Goal: Navigation & Orientation: Find specific page/section

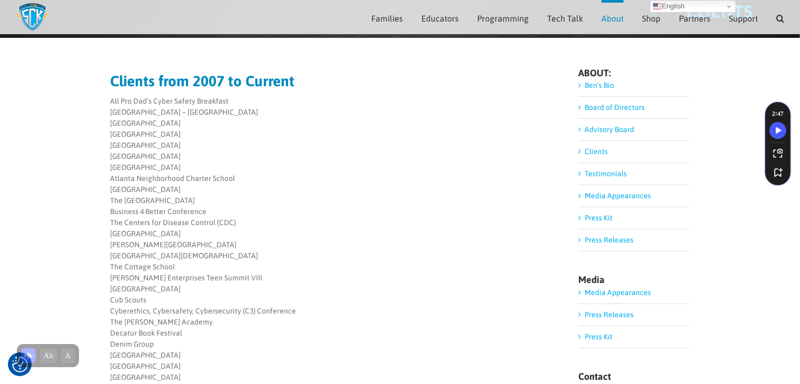
scroll to position [78, 0]
click at [611, 174] on link "Testimonials" at bounding box center [605, 174] width 42 height 8
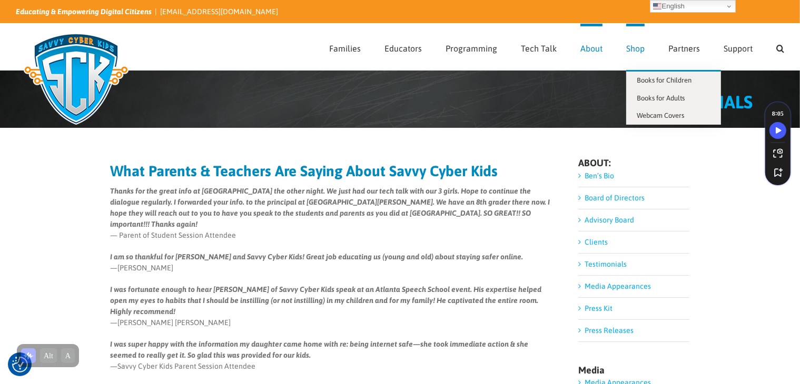
click at [627, 53] on link "Shop" at bounding box center [635, 47] width 18 height 46
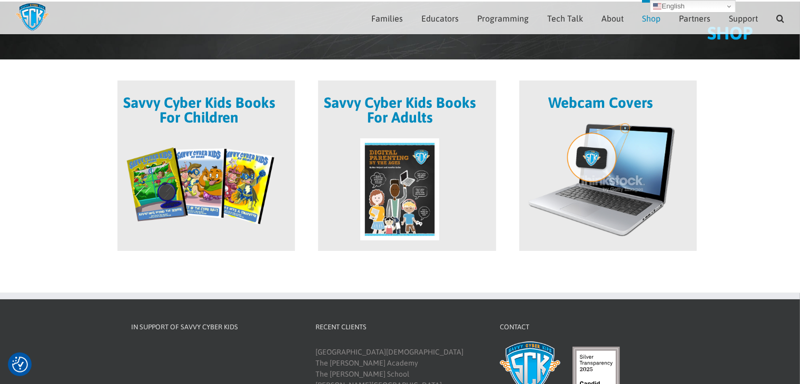
scroll to position [62, 0]
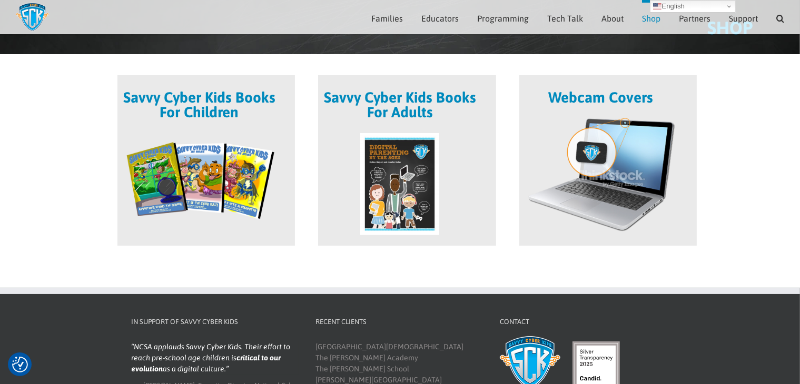
click at [408, 177] on span at bounding box center [406, 160] width 177 height 171
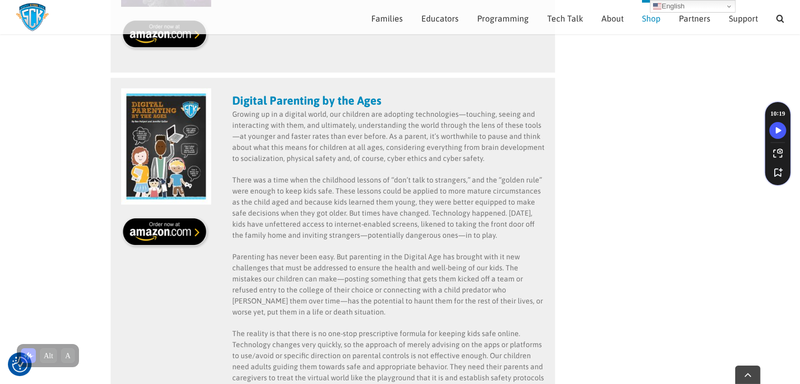
scroll to position [379, 0]
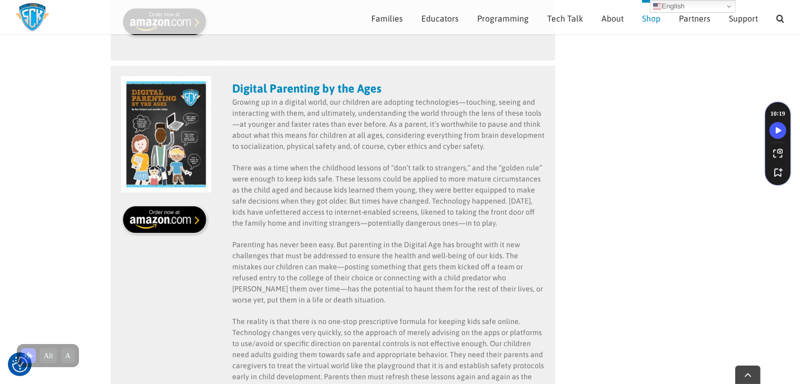
click at [154, 223] on img at bounding box center [166, 220] width 90 height 33
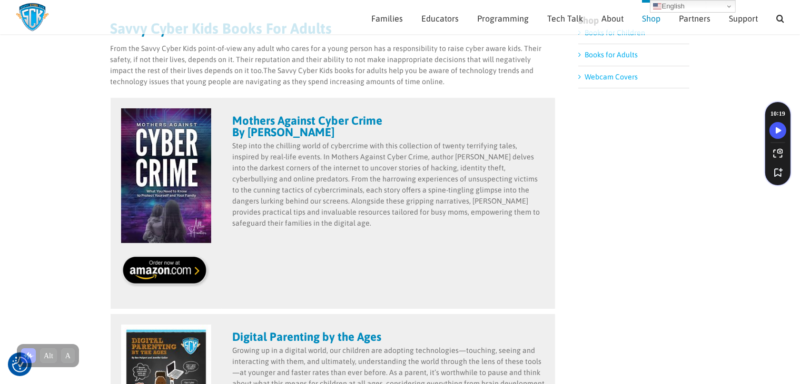
scroll to position [125, 0]
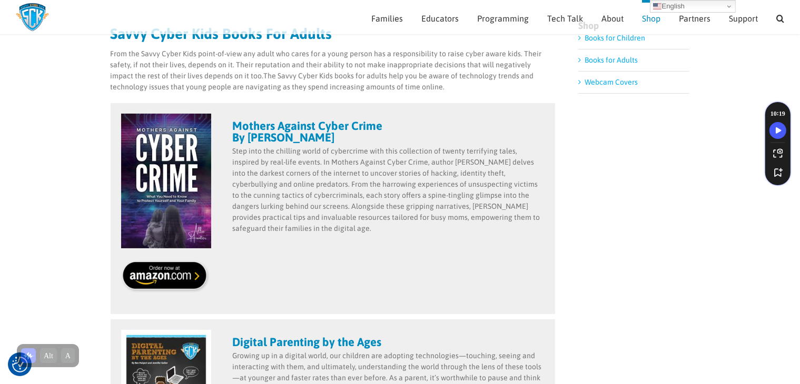
click at [297, 121] on strong "Mothers Against Cyber Crime By Allie Hunter" at bounding box center [307, 131] width 150 height 25
click at [171, 271] on img at bounding box center [166, 276] width 90 height 33
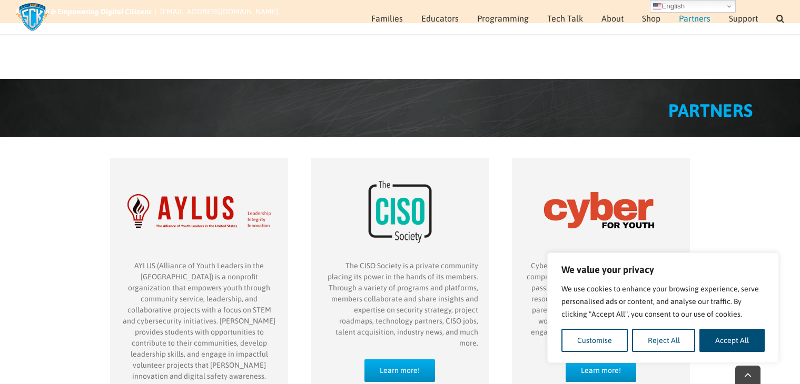
scroll to position [647, 0]
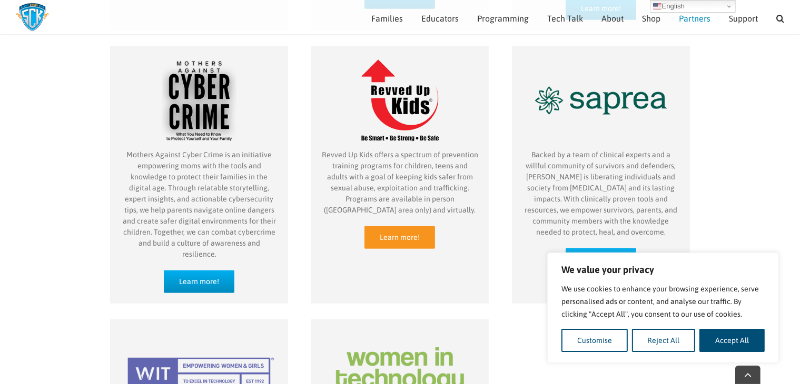
click at [406, 233] on span "Learn more!" at bounding box center [400, 237] width 40 height 9
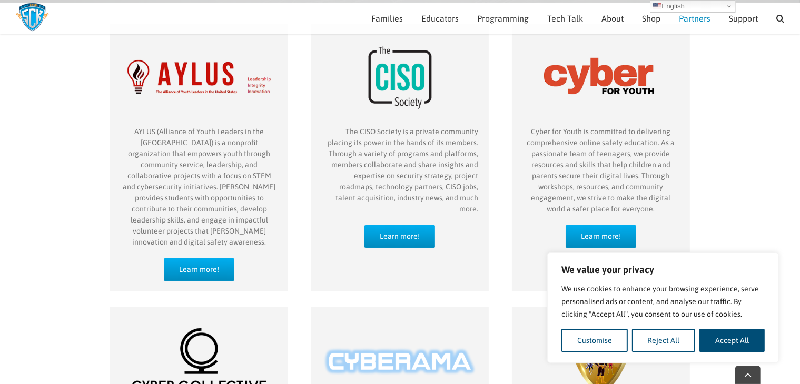
scroll to position [147, 0]
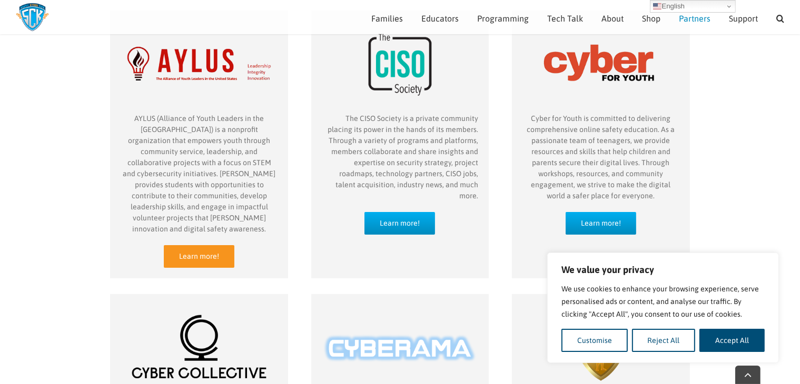
click at [197, 252] on span "Learn more!" at bounding box center [199, 256] width 40 height 9
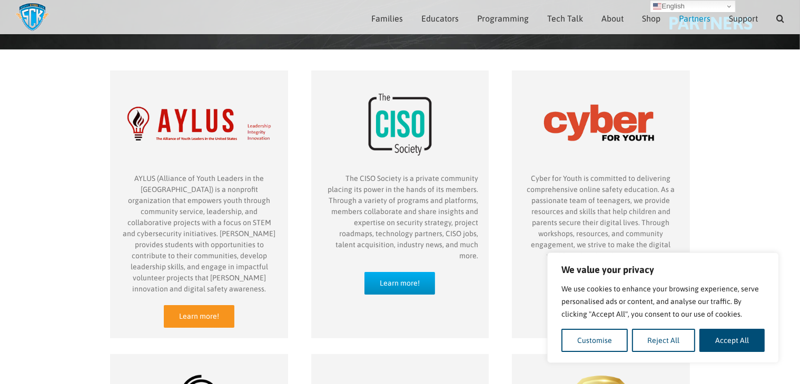
scroll to position [97, 0]
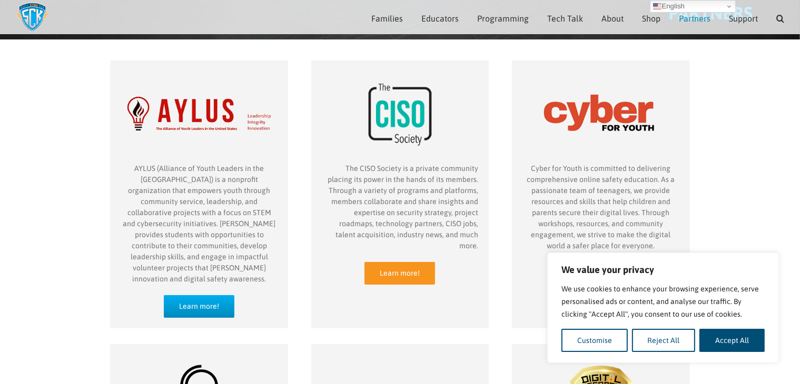
click at [406, 262] on link "Learn more!" at bounding box center [399, 273] width 71 height 23
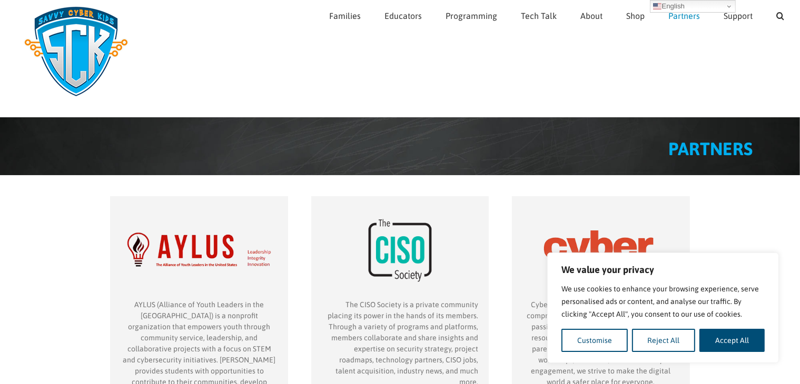
scroll to position [0, 0]
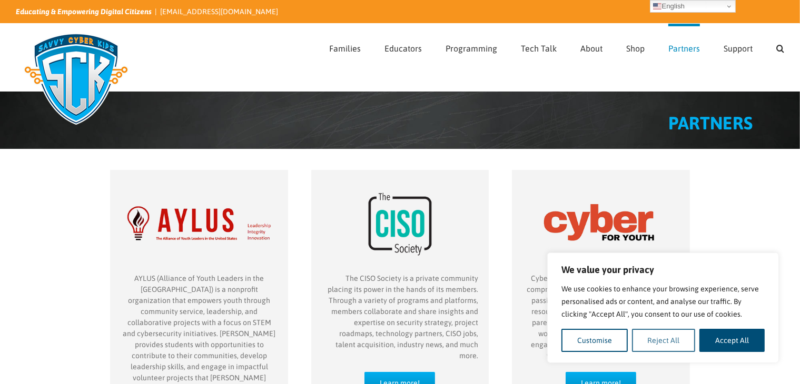
click at [680, 341] on button "Reject All" at bounding box center [664, 340] width 64 height 23
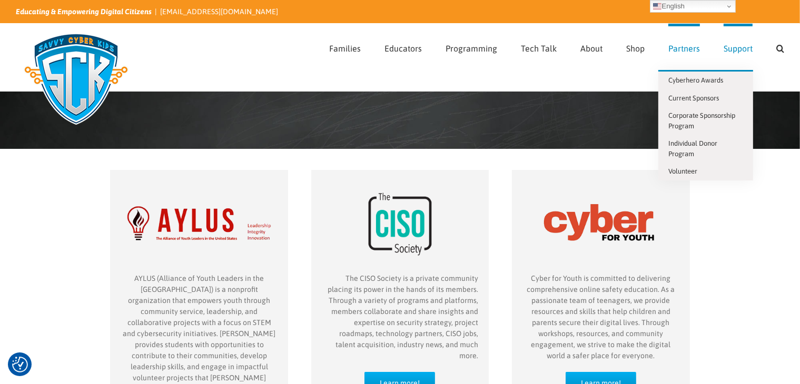
click at [733, 49] on span "Support" at bounding box center [737, 48] width 29 height 8
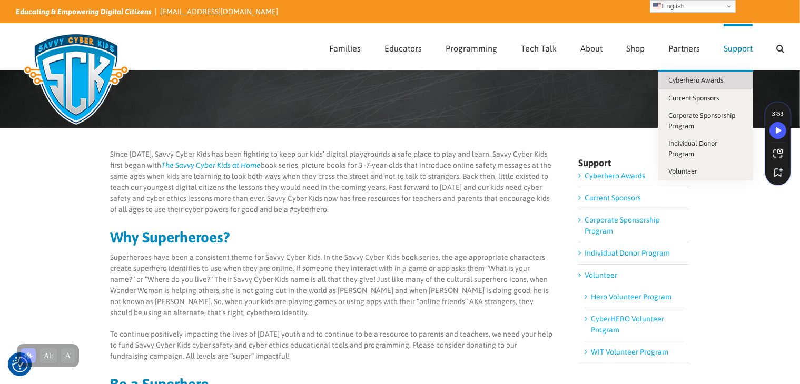
click at [721, 78] on span "Cyberhero Awards" at bounding box center [696, 80] width 55 height 8
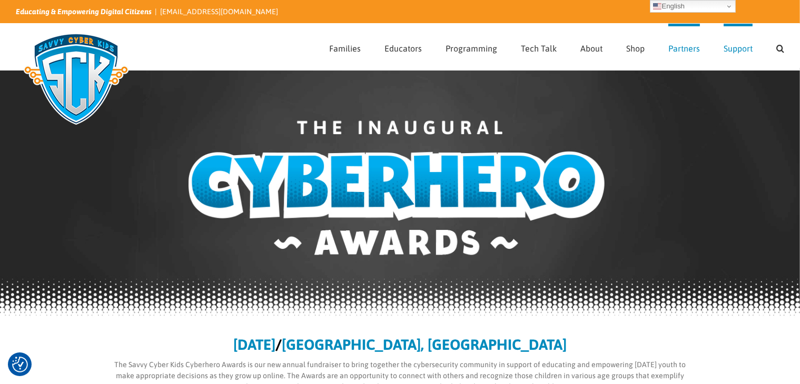
click at [683, 50] on span "Partners" at bounding box center [684, 48] width 32 height 8
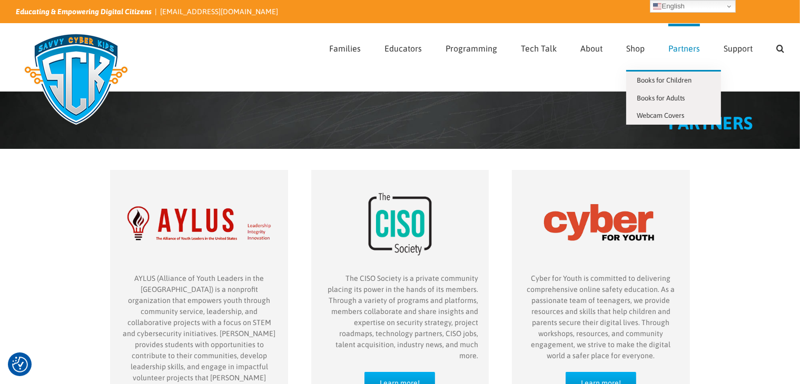
click at [645, 47] on li "Shop Books for Children Books for Adults Webcam Covers" at bounding box center [647, 47] width 42 height 46
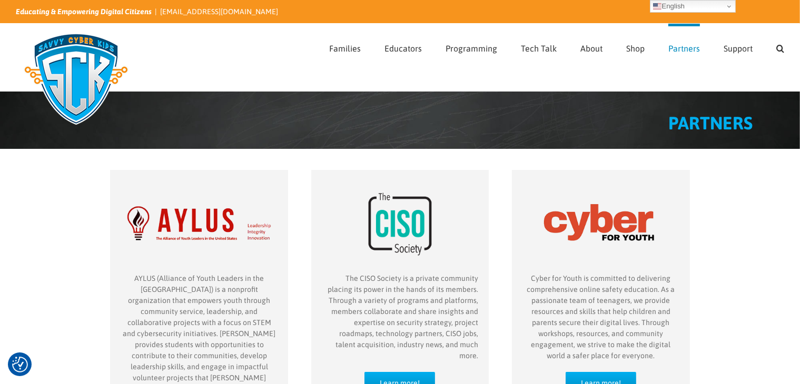
click at [679, 51] on span "Partners" at bounding box center [684, 48] width 32 height 8
click at [283, 75] on div "Page Title Bar" at bounding box center [400, 81] width 768 height 21
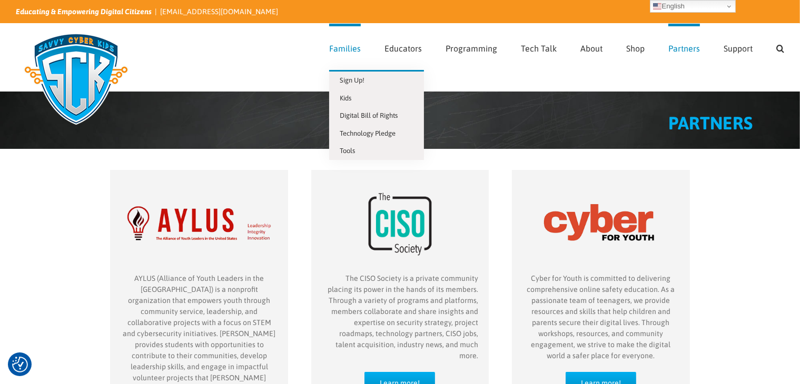
click at [343, 48] on span "Families" at bounding box center [345, 48] width 32 height 8
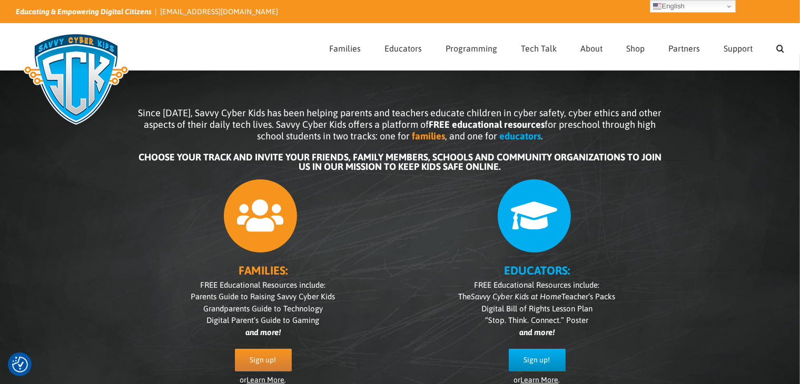
click at [94, 81] on img at bounding box center [76, 78] width 121 height 105
click at [696, 52] on span "Partners" at bounding box center [684, 48] width 32 height 8
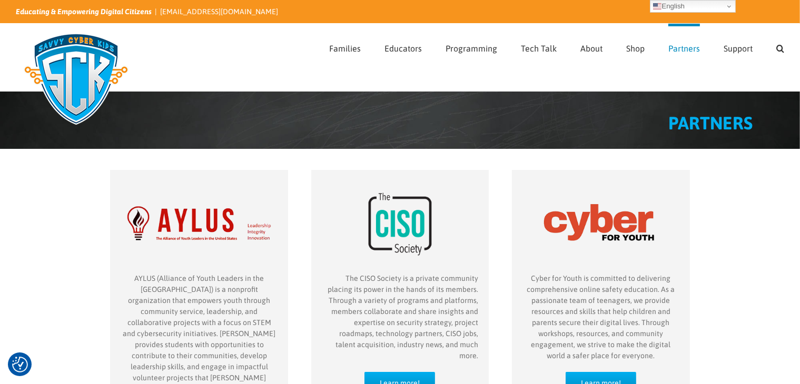
click at [74, 53] on img at bounding box center [76, 78] width 121 height 105
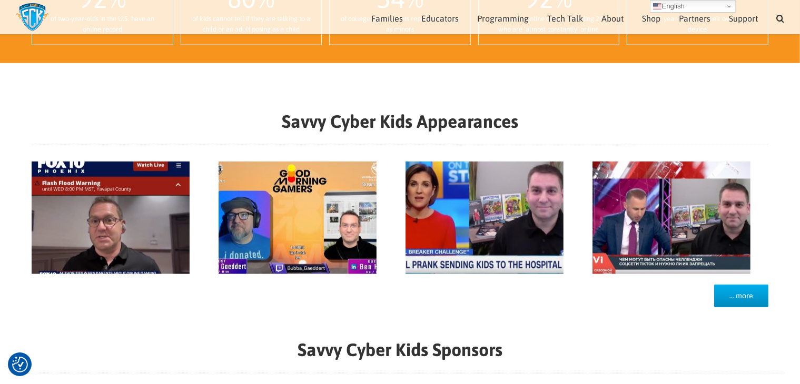
scroll to position [897, 0]
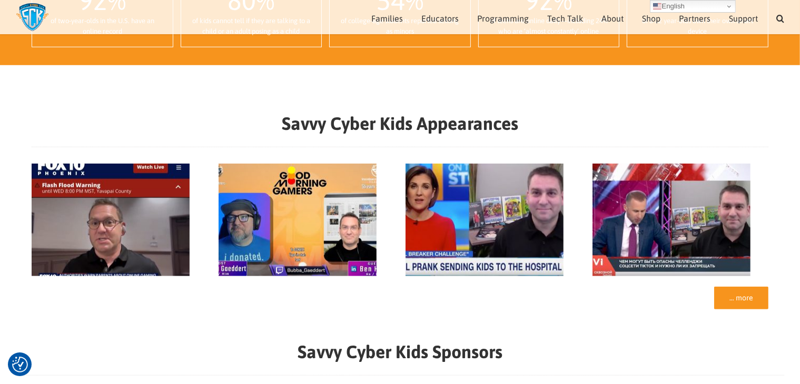
click at [745, 287] on link "… more" at bounding box center [741, 298] width 54 height 23
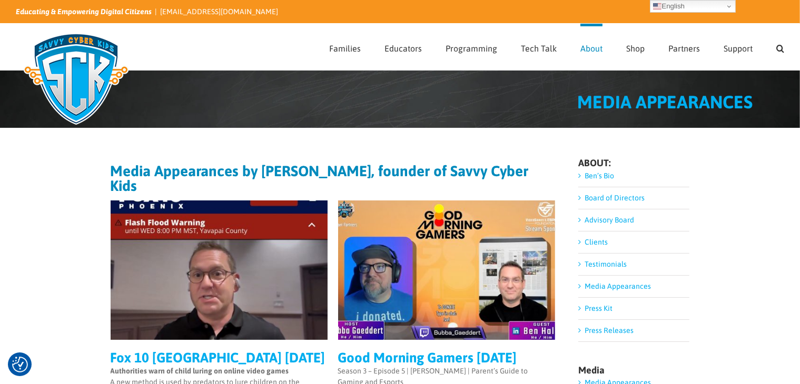
click at [93, 61] on img at bounding box center [76, 78] width 121 height 105
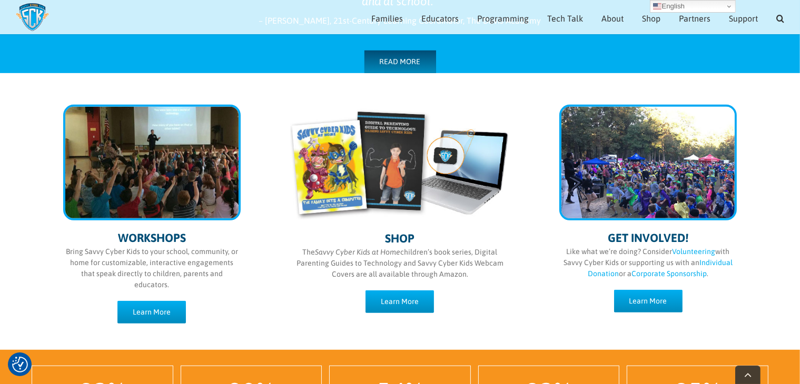
scroll to position [484, 0]
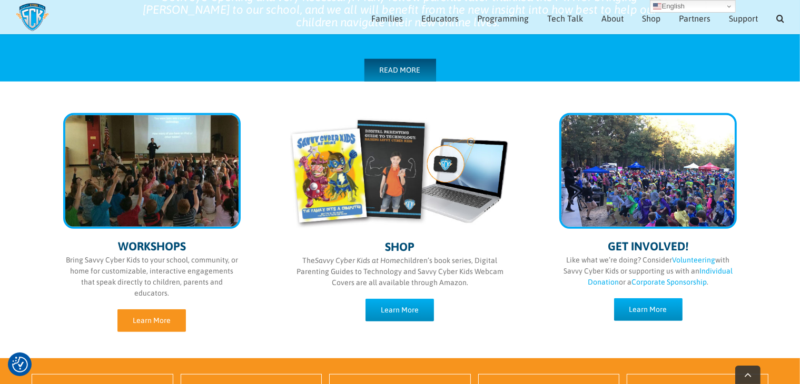
click at [135, 316] on span "Learn More" at bounding box center [152, 320] width 38 height 9
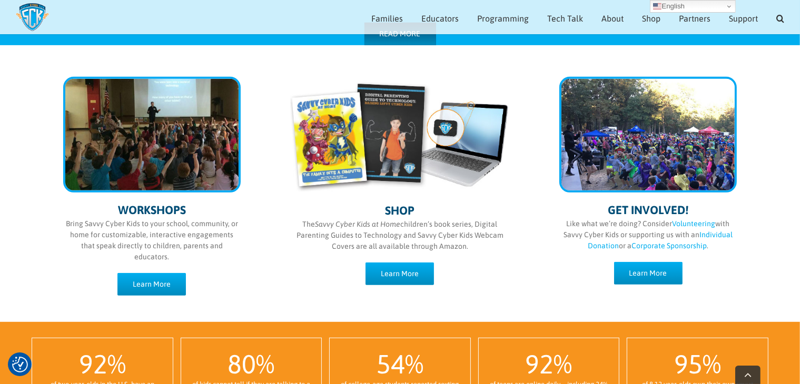
scroll to position [523, 0]
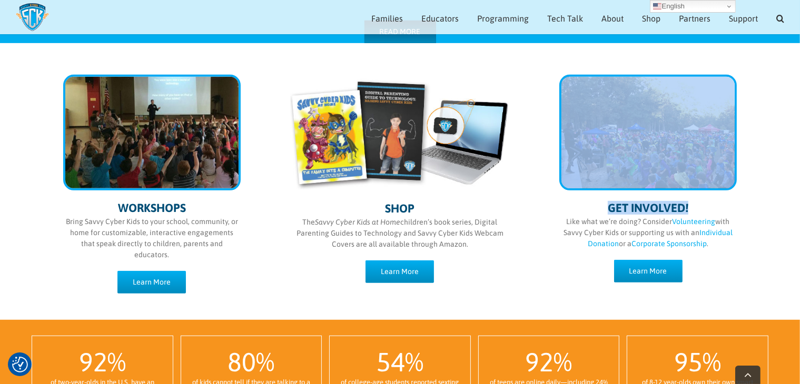
drag, startPoint x: 799, startPoint y: 200, endPoint x: 808, endPoint y: 161, distance: 40.4
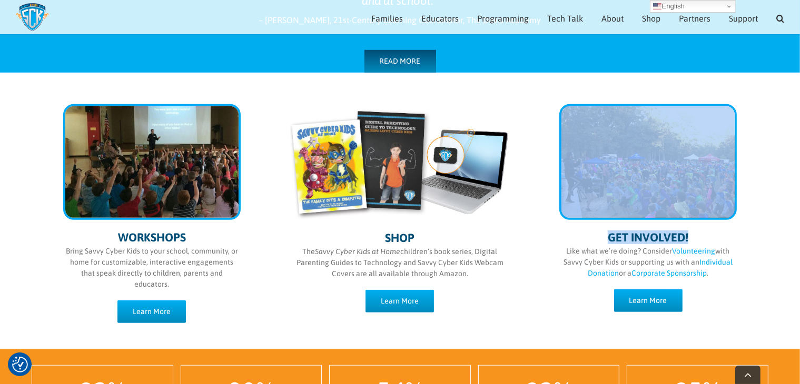
scroll to position [482, 0]
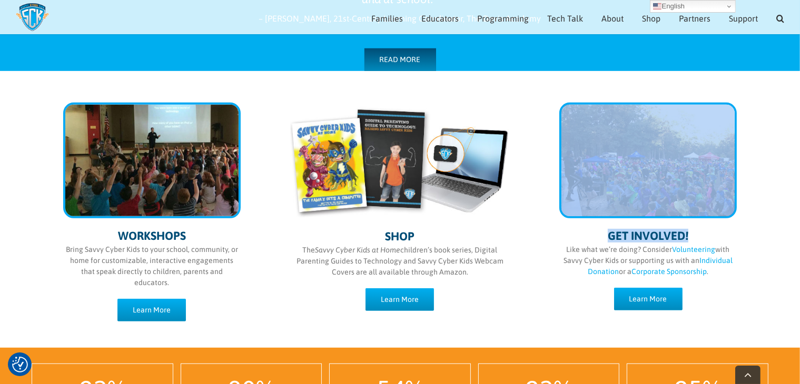
click at [788, 150] on div "WORKSHOPS Bring Savvy Cyber Kids to your school, community, or home for customi…" at bounding box center [400, 209] width 800 height 277
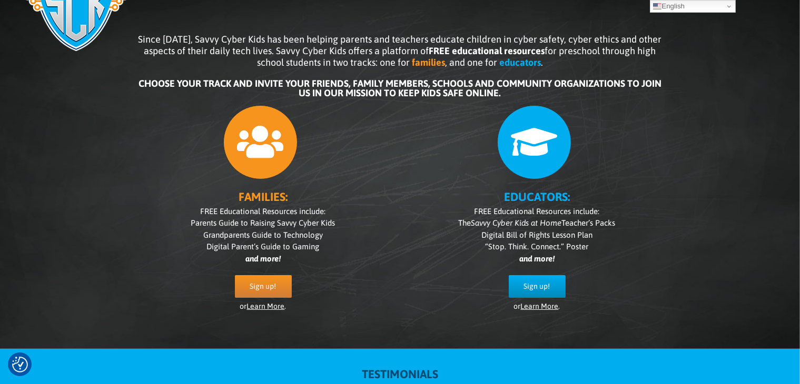
scroll to position [1, 0]
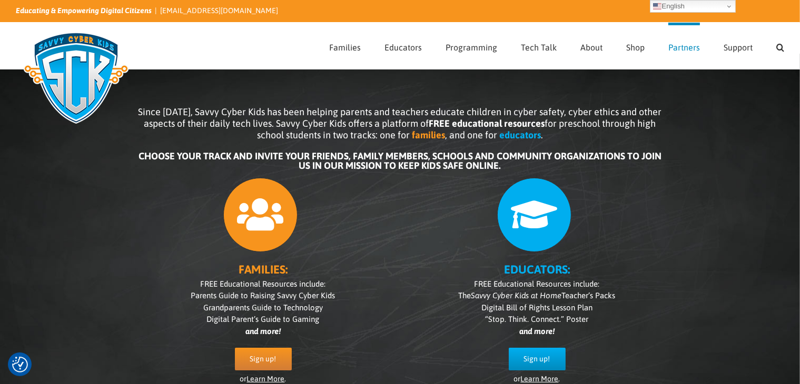
click at [688, 51] on span "Partners" at bounding box center [684, 47] width 32 height 8
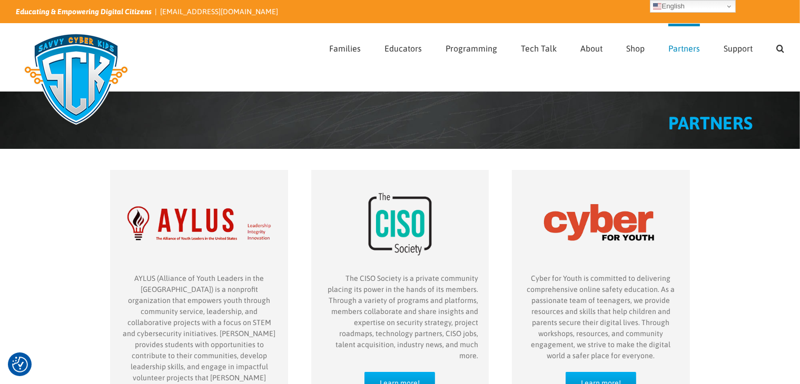
click at [68, 74] on img at bounding box center [76, 78] width 121 height 105
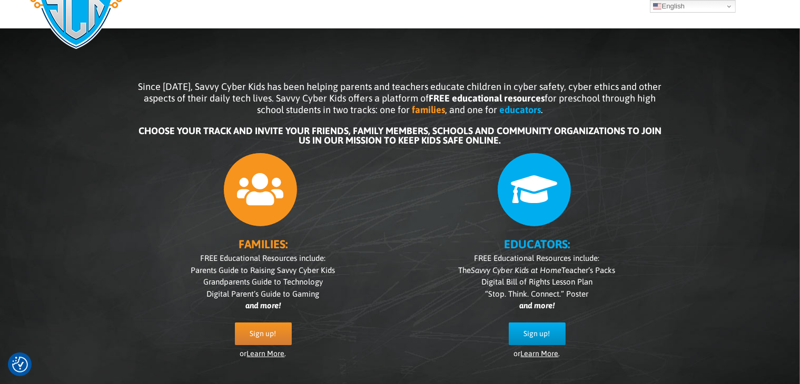
scroll to position [19, 0]
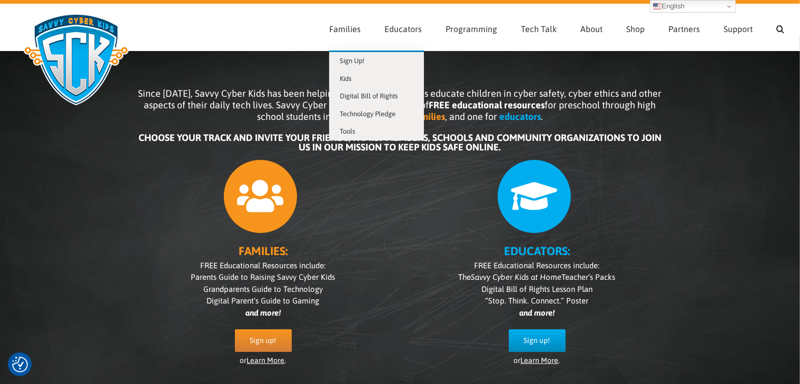
click at [364, 24] on li "Families Sign Up! Kids Digital Bill of Rights Technology Pledge Tools" at bounding box center [356, 27] width 55 height 46
click at [351, 77] on span "Kids" at bounding box center [346, 79] width 12 height 8
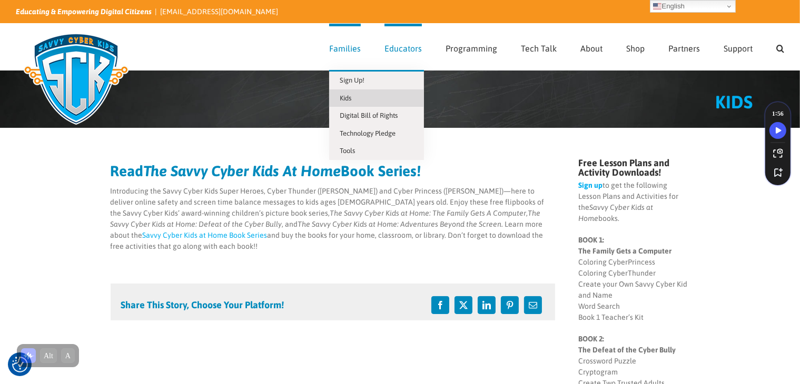
click at [350, 49] on span "Families" at bounding box center [345, 48] width 32 height 8
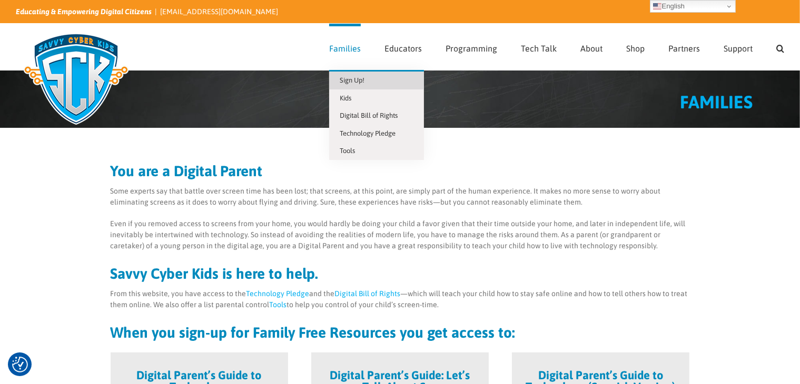
click at [360, 85] on link "Sign Up!" at bounding box center [376, 81] width 95 height 18
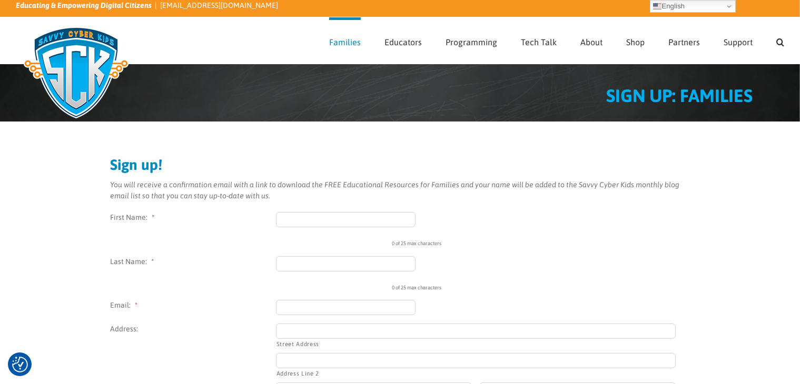
scroll to position [30, 0]
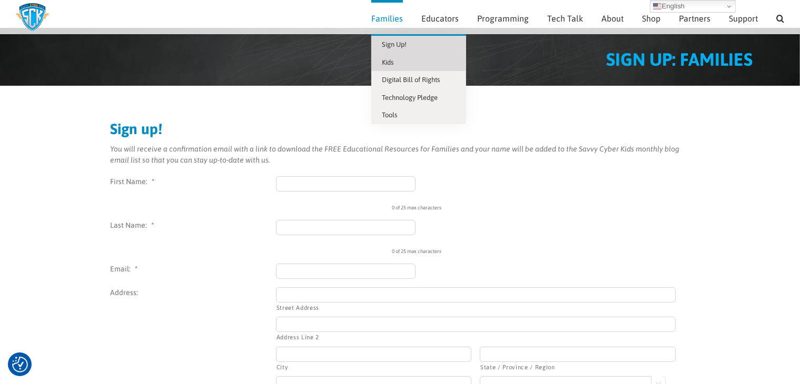
click at [393, 58] on span "Kids" at bounding box center [388, 62] width 12 height 8
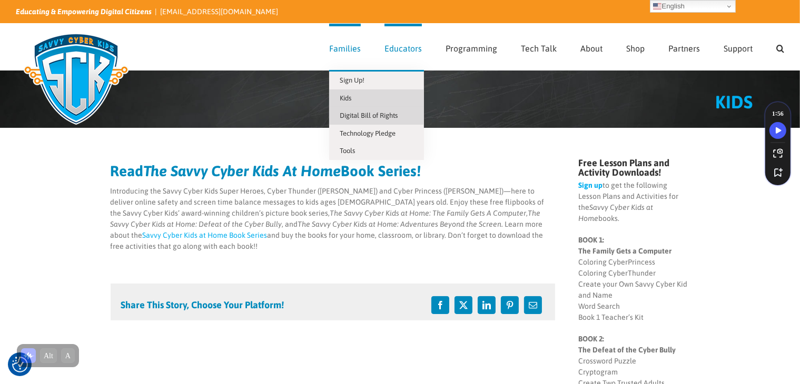
click at [354, 116] on span "Digital Bill of Rights" at bounding box center [369, 116] width 58 height 8
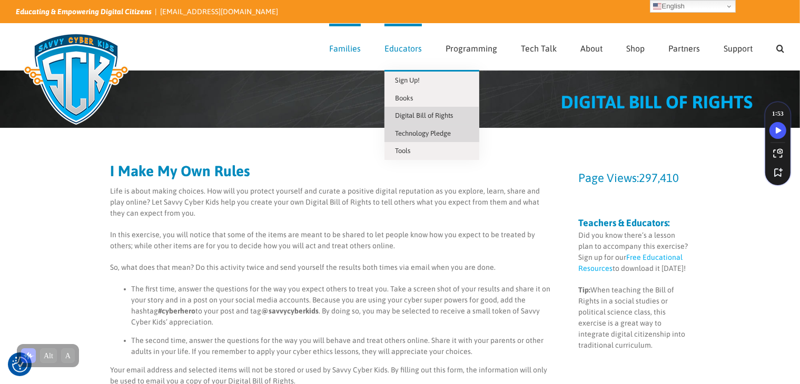
click at [410, 133] on span "Technology Pledge" at bounding box center [423, 134] width 56 height 8
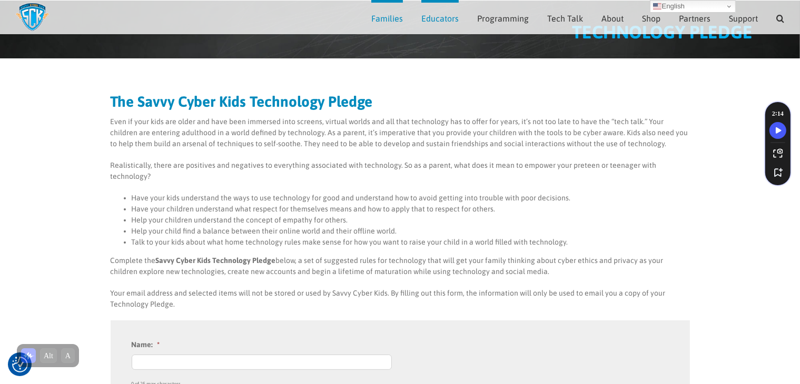
scroll to position [48, 0]
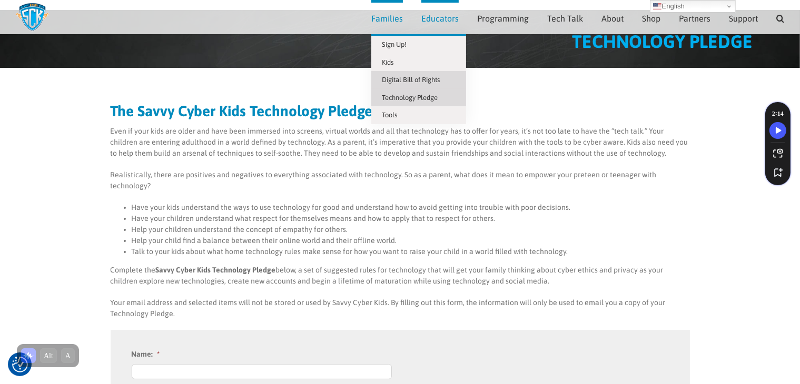
click at [403, 81] on span "Digital Bill of Rights" at bounding box center [411, 80] width 58 height 8
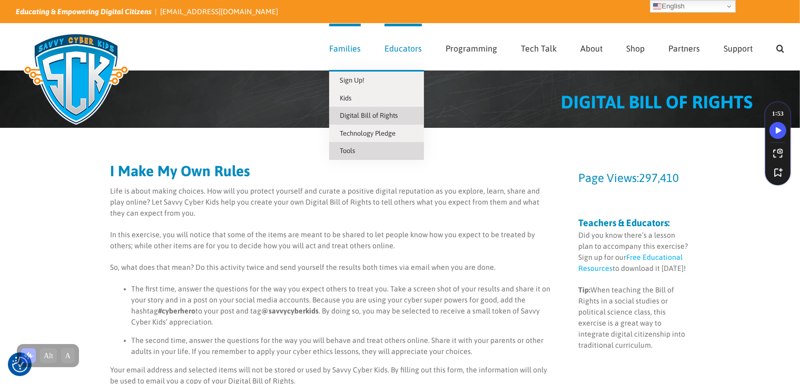
click at [379, 147] on link "Tools" at bounding box center [376, 151] width 95 height 18
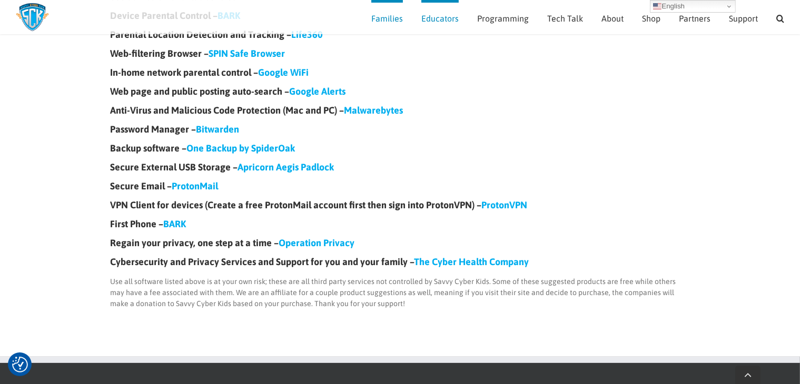
scroll to position [190, 0]
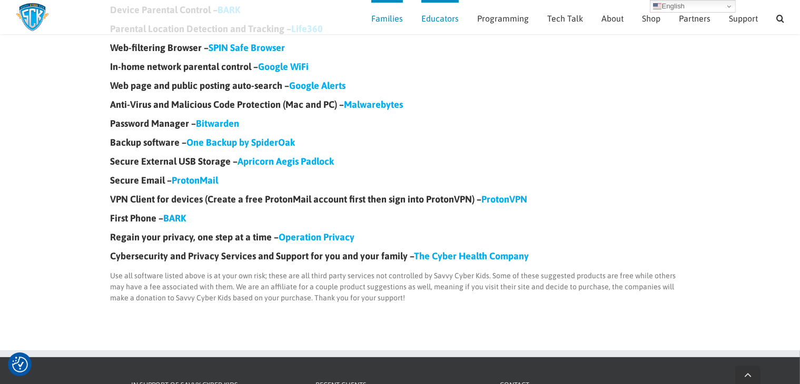
click at [181, 219] on link "BARK" at bounding box center [175, 218] width 23 height 11
click at [373, 107] on link "Malwarebytes" at bounding box center [373, 104] width 59 height 11
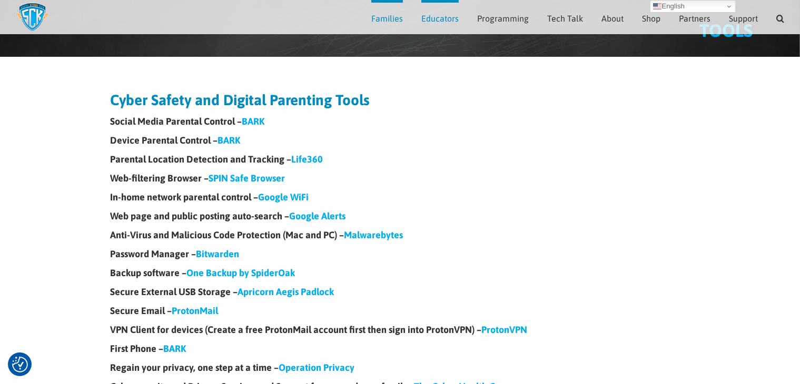
scroll to position [58, 0]
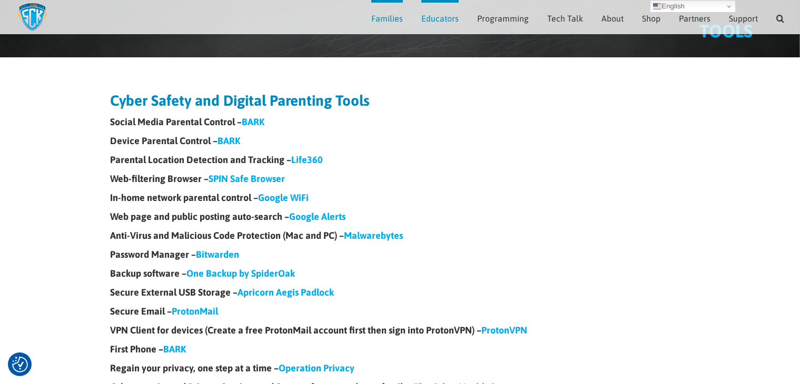
click at [296, 193] on link "Google WiFi" at bounding box center [284, 197] width 51 height 11
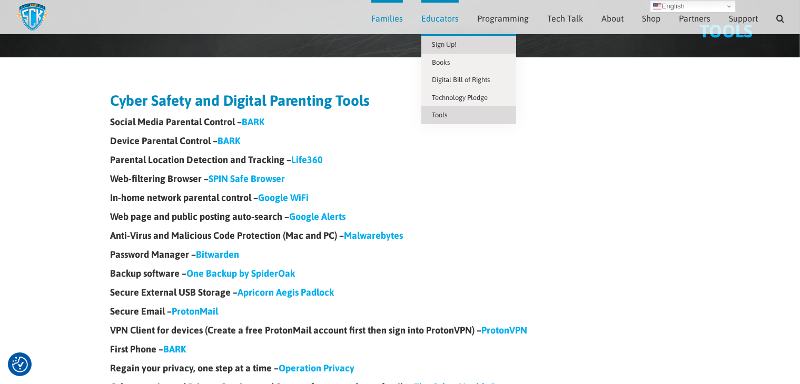
click at [441, 41] on span "Sign Up!" at bounding box center [444, 45] width 25 height 8
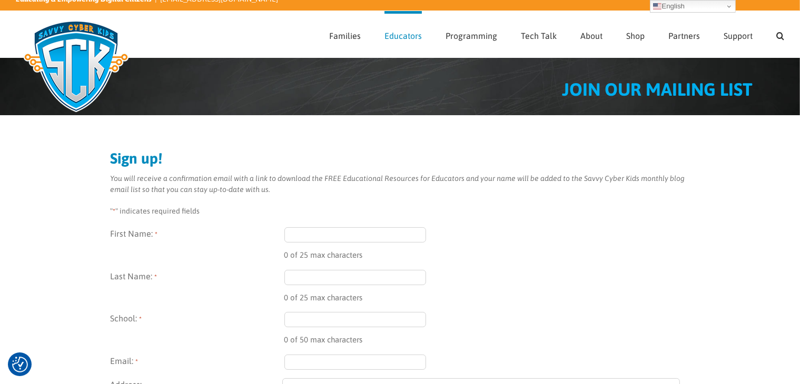
scroll to position [12, 0]
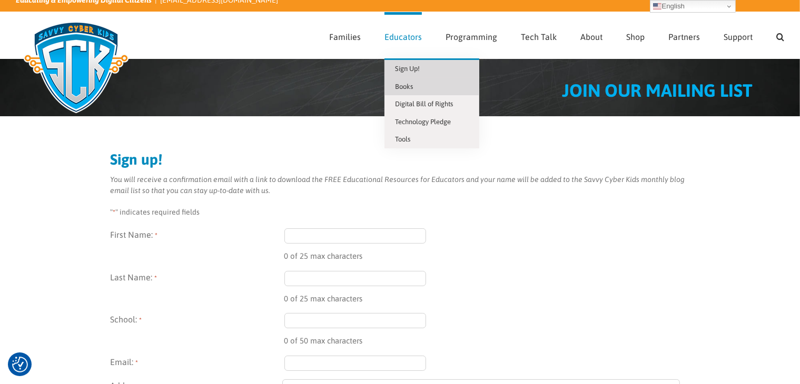
click at [405, 87] on span "Books" at bounding box center [404, 87] width 18 height 8
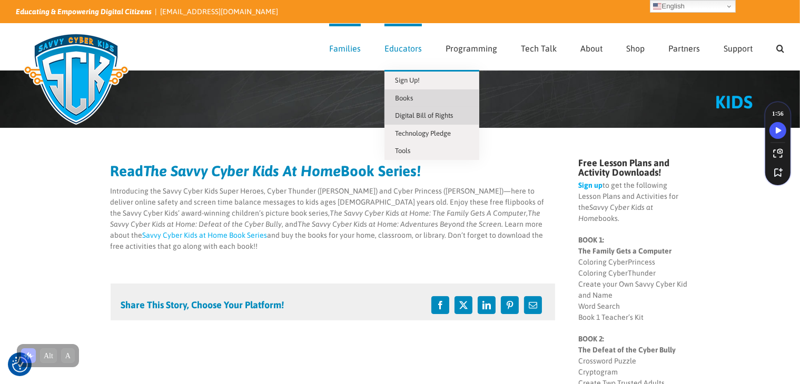
click at [428, 118] on span "Digital Bill of Rights" at bounding box center [424, 116] width 58 height 8
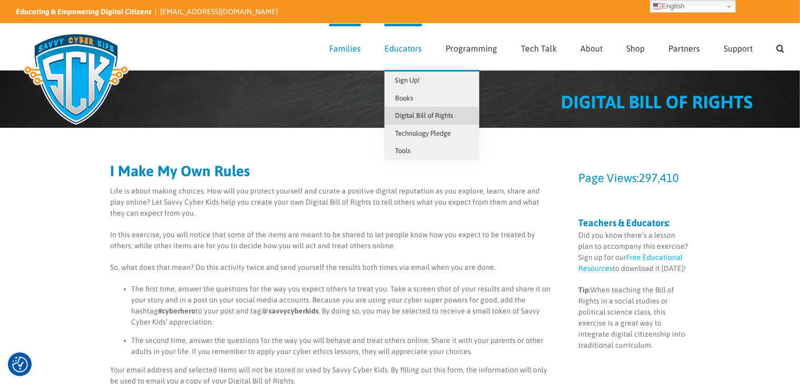
click at [419, 58] on link "Educators" at bounding box center [402, 47] width 37 height 46
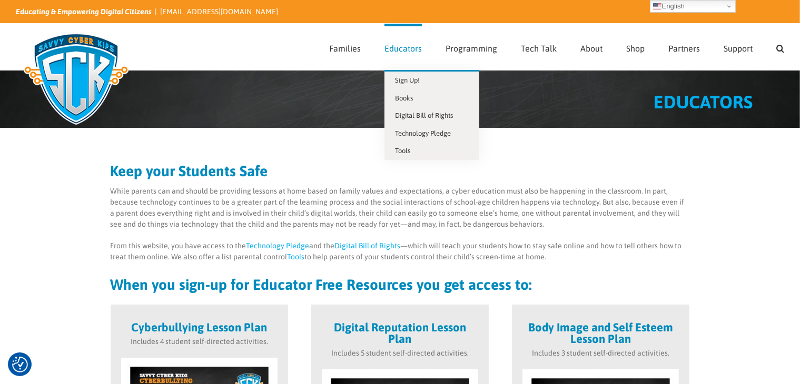
click at [413, 45] on span "Educators" at bounding box center [402, 48] width 37 height 8
click at [419, 128] on link "Technology Pledge" at bounding box center [431, 134] width 95 height 18
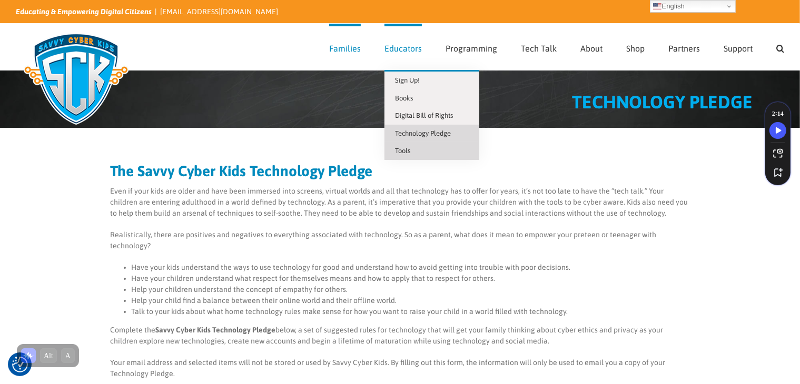
click at [414, 148] on link "Tools" at bounding box center [431, 151] width 95 height 18
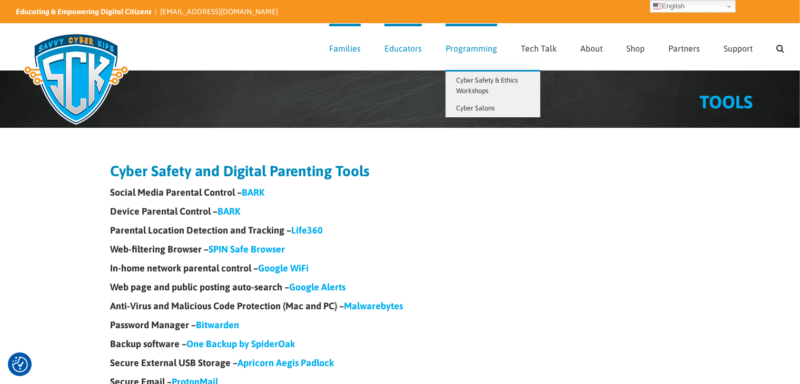
click at [466, 59] on link "Programming" at bounding box center [471, 47] width 52 height 46
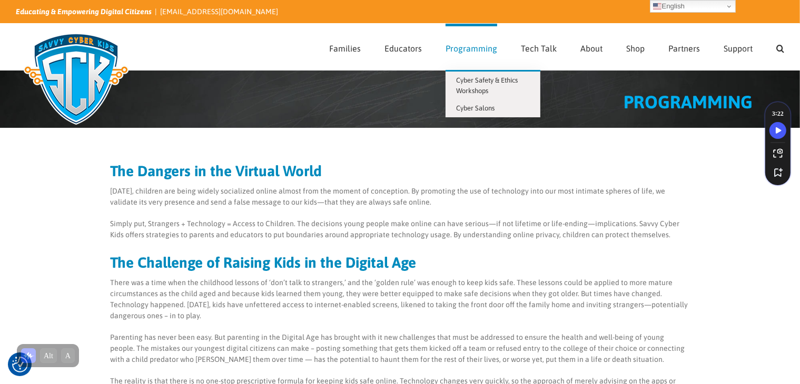
click at [466, 59] on link "Programming" at bounding box center [471, 47] width 52 height 46
click at [474, 49] on span "Programming" at bounding box center [471, 48] width 52 height 8
click at [476, 81] on span "Cyber Safety & Ethics Workshops" at bounding box center [487, 85] width 62 height 18
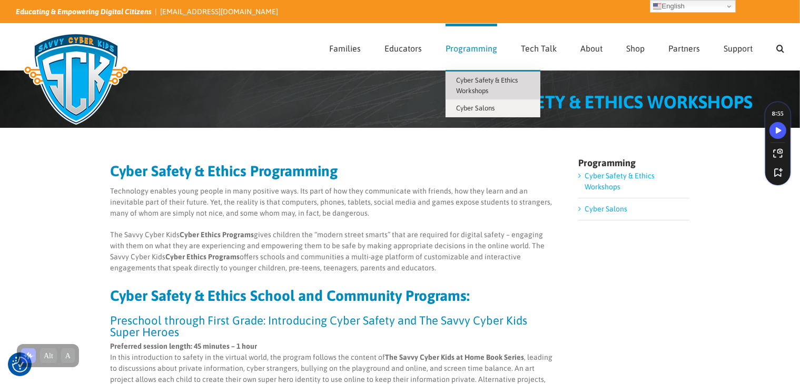
click at [462, 52] on span "Programming" at bounding box center [471, 48] width 52 height 8
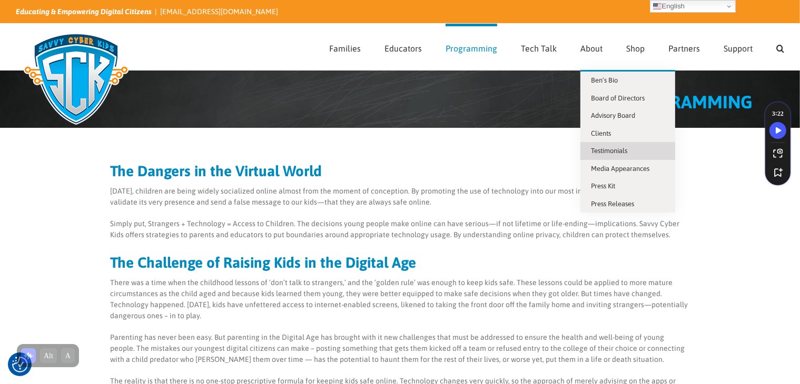
click at [605, 142] on link "Testimonials" at bounding box center [627, 151] width 95 height 18
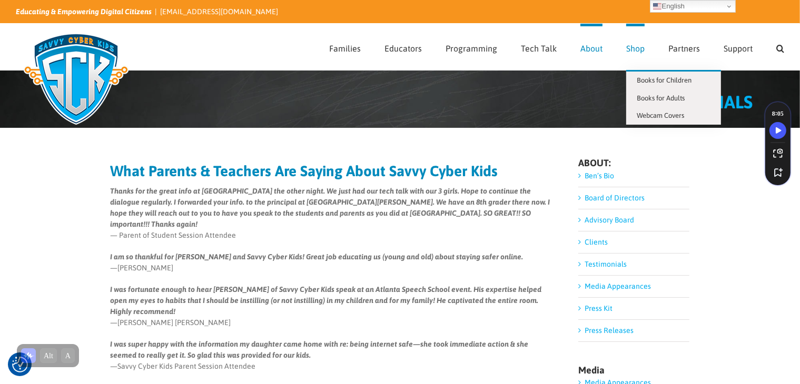
click at [639, 41] on link "Shop" at bounding box center [635, 47] width 18 height 46
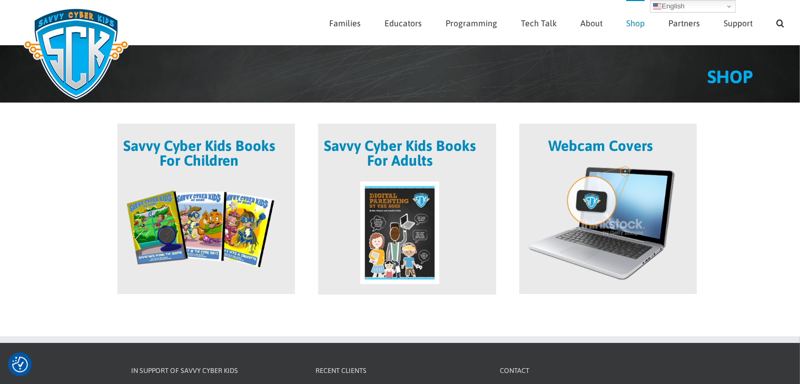
scroll to position [19, 0]
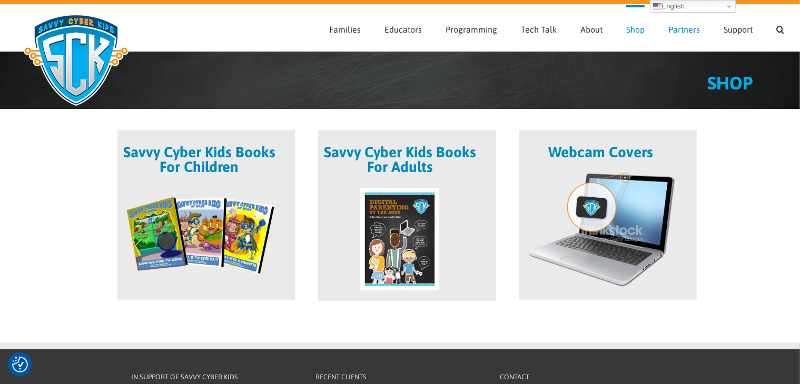
click at [679, 26] on span "Partners" at bounding box center [684, 29] width 32 height 8
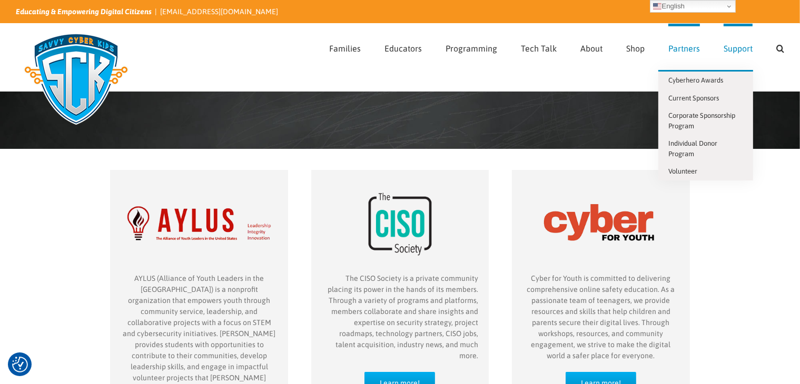
click at [751, 57] on link "Support" at bounding box center [737, 47] width 29 height 46
